Goal: Information Seeking & Learning: Learn about a topic

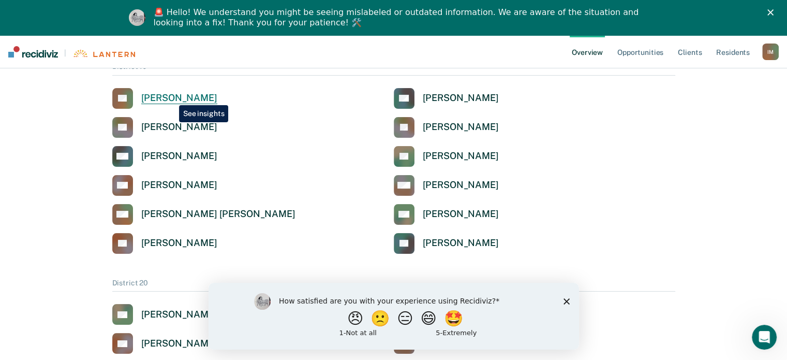
click at [171, 97] on div "[PERSON_NAME]" at bounding box center [179, 98] width 76 height 12
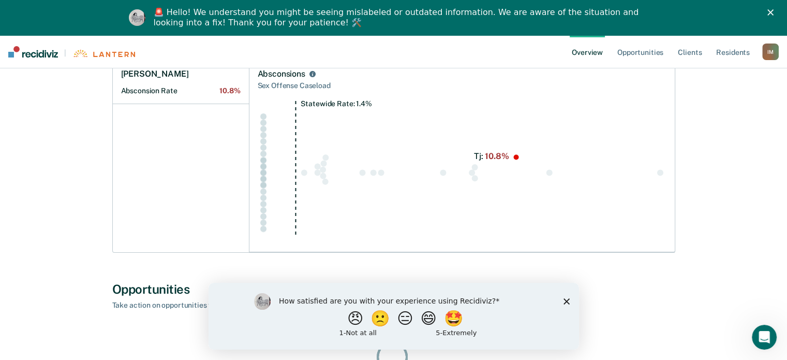
scroll to position [120, 0]
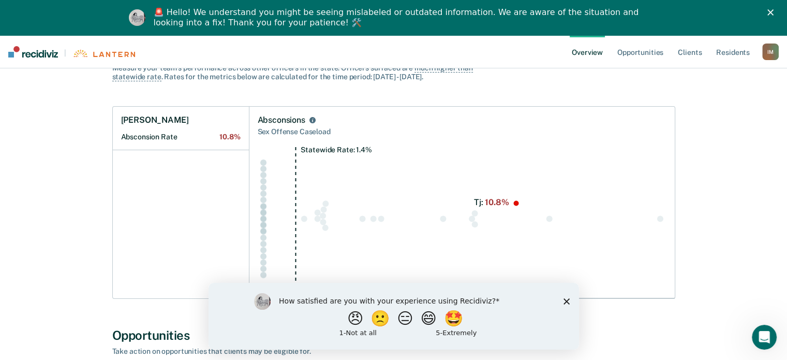
click at [774, 11] on polygon "Close" at bounding box center [771, 12] width 6 height 6
